Goal: Task Accomplishment & Management: Complete application form

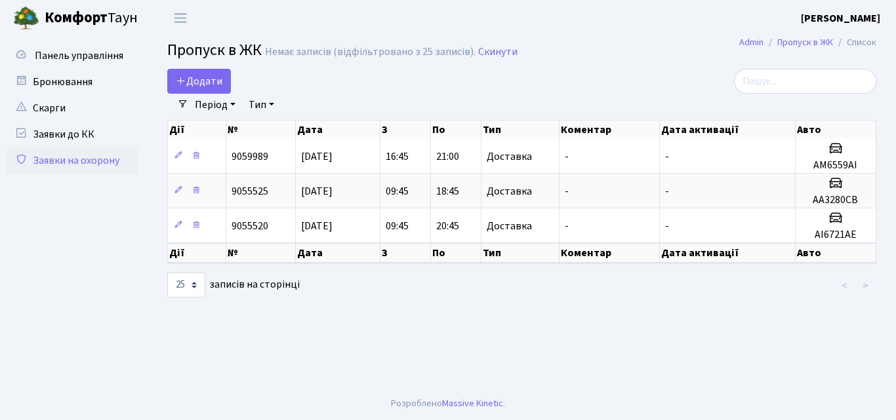
select select "25"
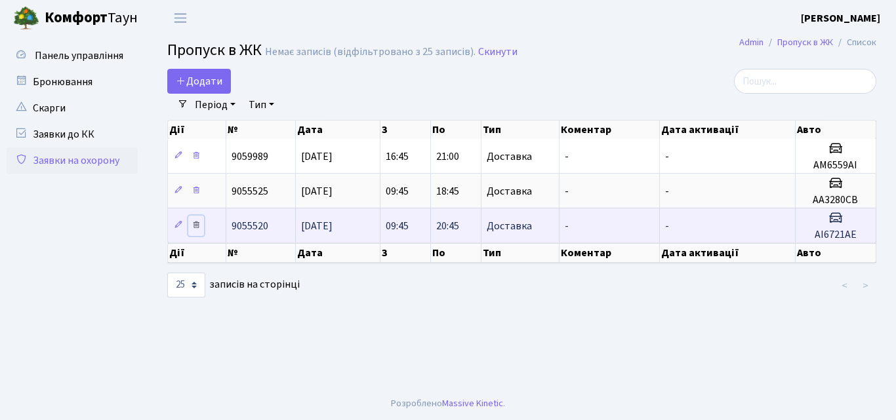
click at [200, 223] on icon at bounding box center [196, 224] width 9 height 9
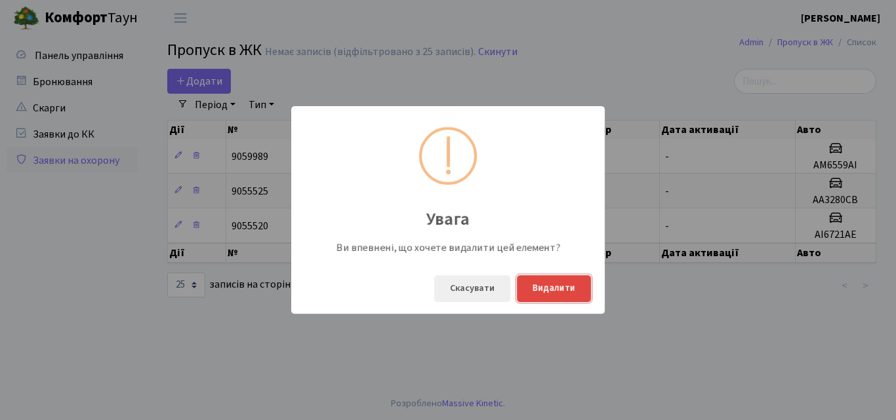
click at [552, 291] on button "Видалити" at bounding box center [554, 288] width 74 height 27
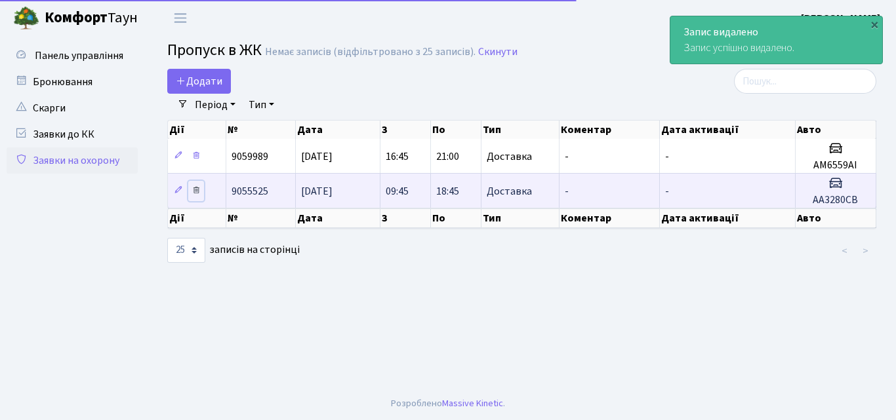
click at [198, 193] on icon at bounding box center [196, 190] width 9 height 9
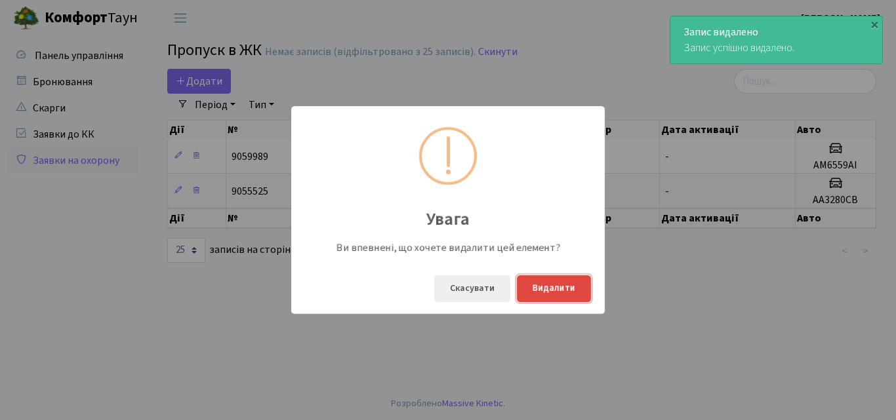
click at [538, 291] on button "Видалити" at bounding box center [554, 288] width 74 height 27
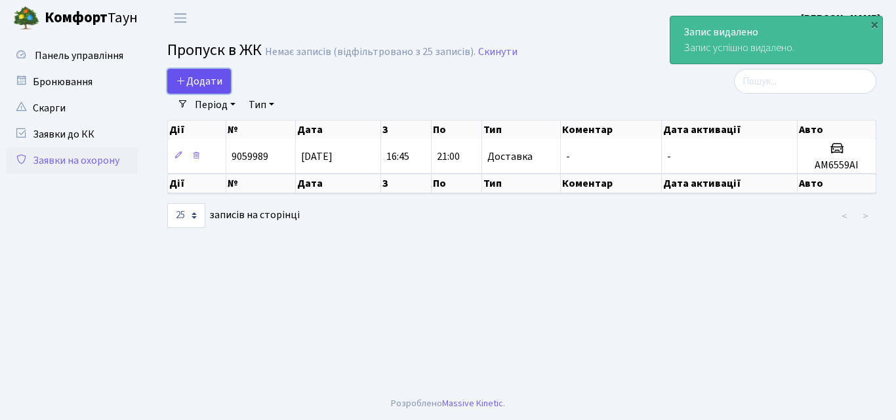
click at [197, 75] on span "Додати" at bounding box center [199, 81] width 47 height 14
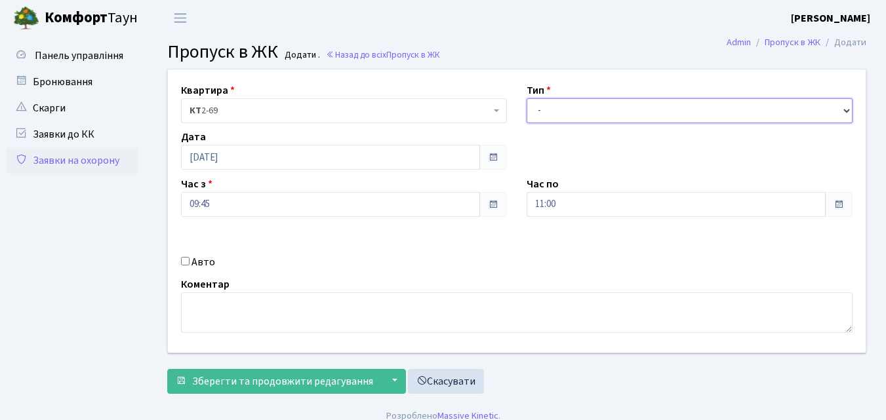
click at [547, 113] on select "- Доставка Таксі Гості Сервіс" at bounding box center [690, 110] width 326 height 25
select select "1"
click at [527, 98] on select "- Доставка Таксі Гості Сервіс" at bounding box center [690, 110] width 326 height 25
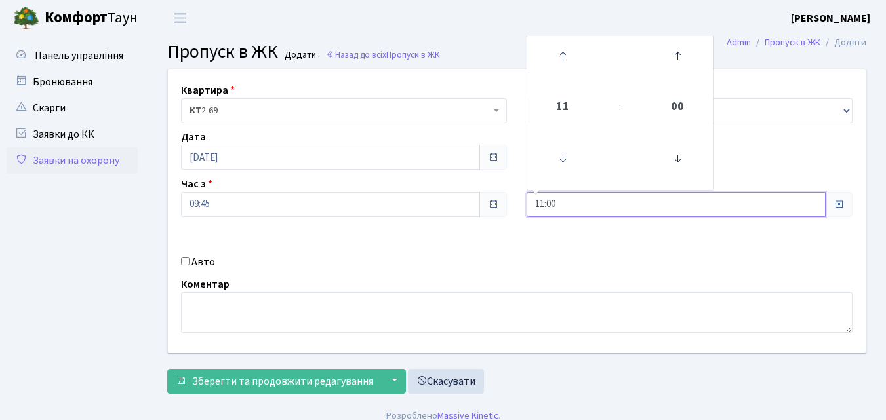
click at [579, 196] on input "11:00" at bounding box center [676, 204] width 299 height 25
click at [565, 52] on icon at bounding box center [562, 55] width 35 height 35
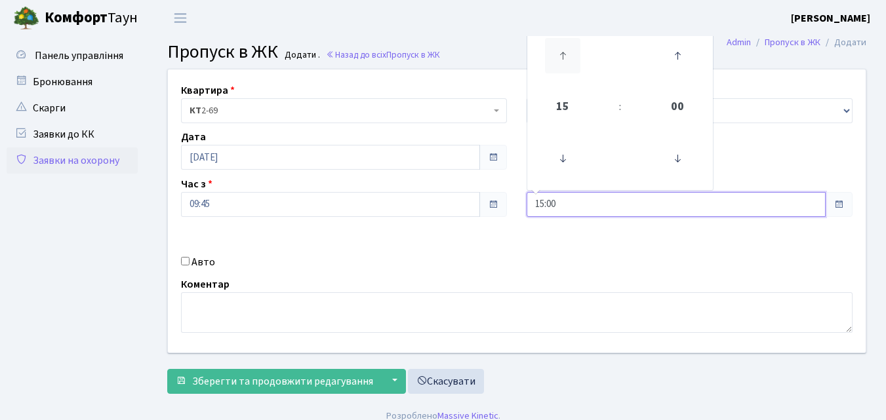
click at [565, 52] on icon at bounding box center [562, 55] width 35 height 35
type input "17:00"
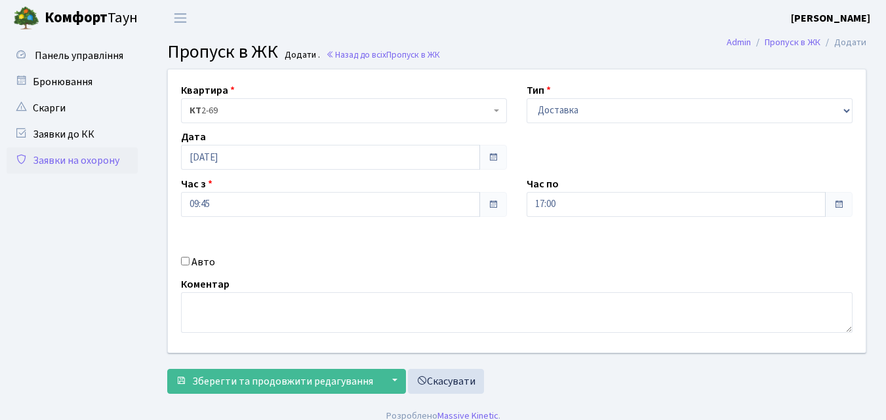
click at [185, 263] on input "Авто" at bounding box center [185, 261] width 9 height 9
checkbox input "true"
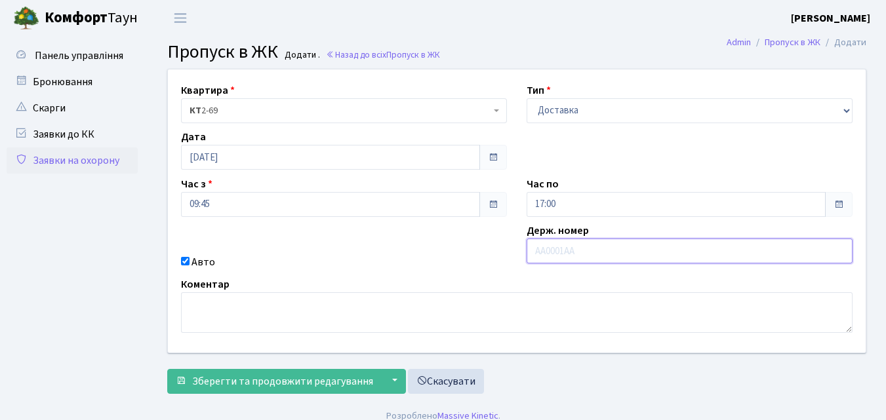
click at [543, 254] on input "text" at bounding box center [690, 251] width 326 height 25
type input "АА2803РТ"
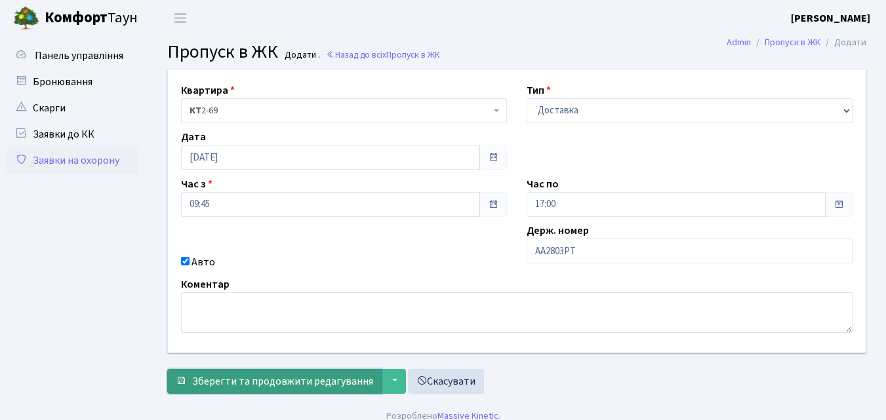
click at [291, 383] on span "Зберегти та продовжити редагування" at bounding box center [282, 382] width 181 height 14
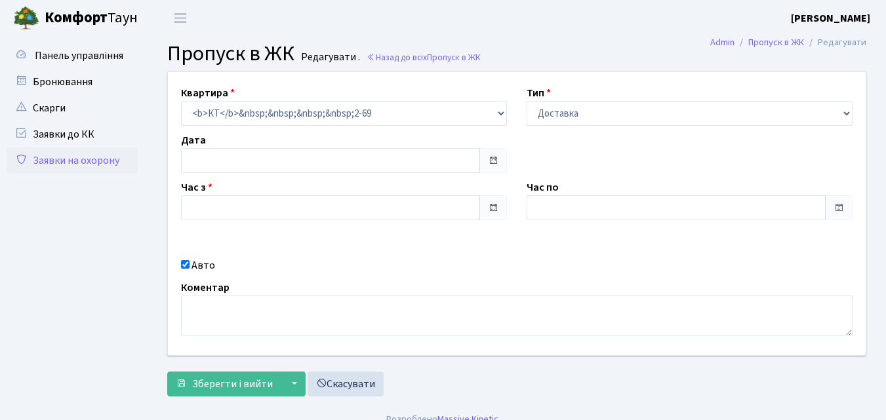
type input "[DATE]"
type input "09:45"
type input "17:00"
checkbox input "true"
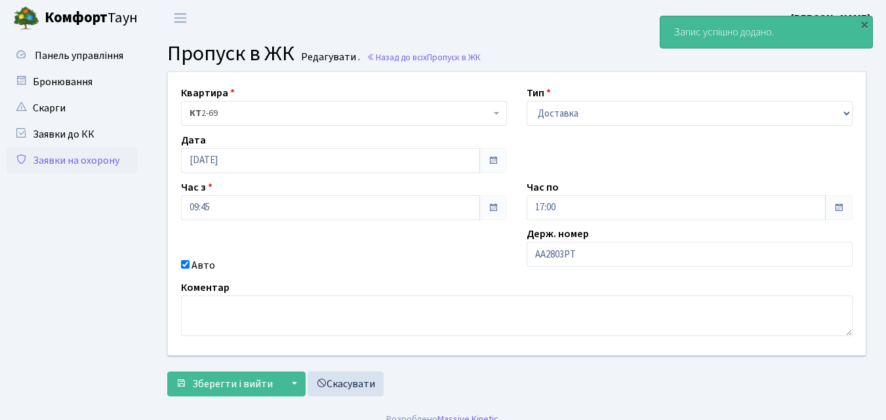
click at [77, 165] on link "Заявки на охорону" at bounding box center [72, 161] width 131 height 26
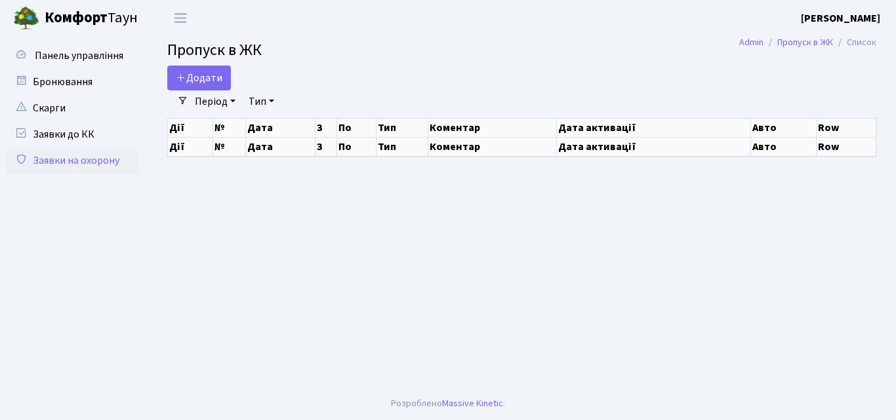
select select "25"
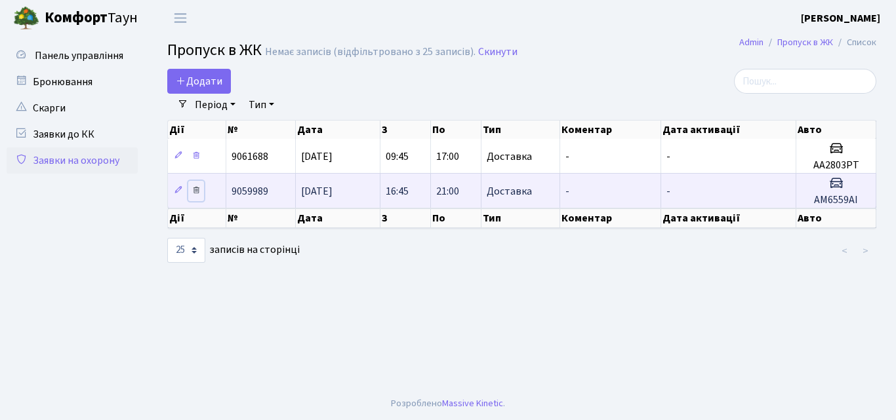
click at [193, 188] on icon at bounding box center [196, 190] width 9 height 9
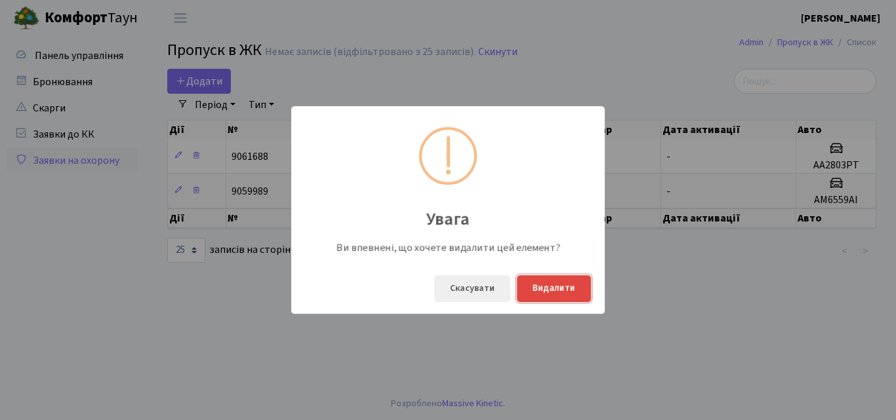
click at [550, 294] on button "Видалити" at bounding box center [554, 288] width 74 height 27
